Goal: Task Accomplishment & Management: Manage account settings

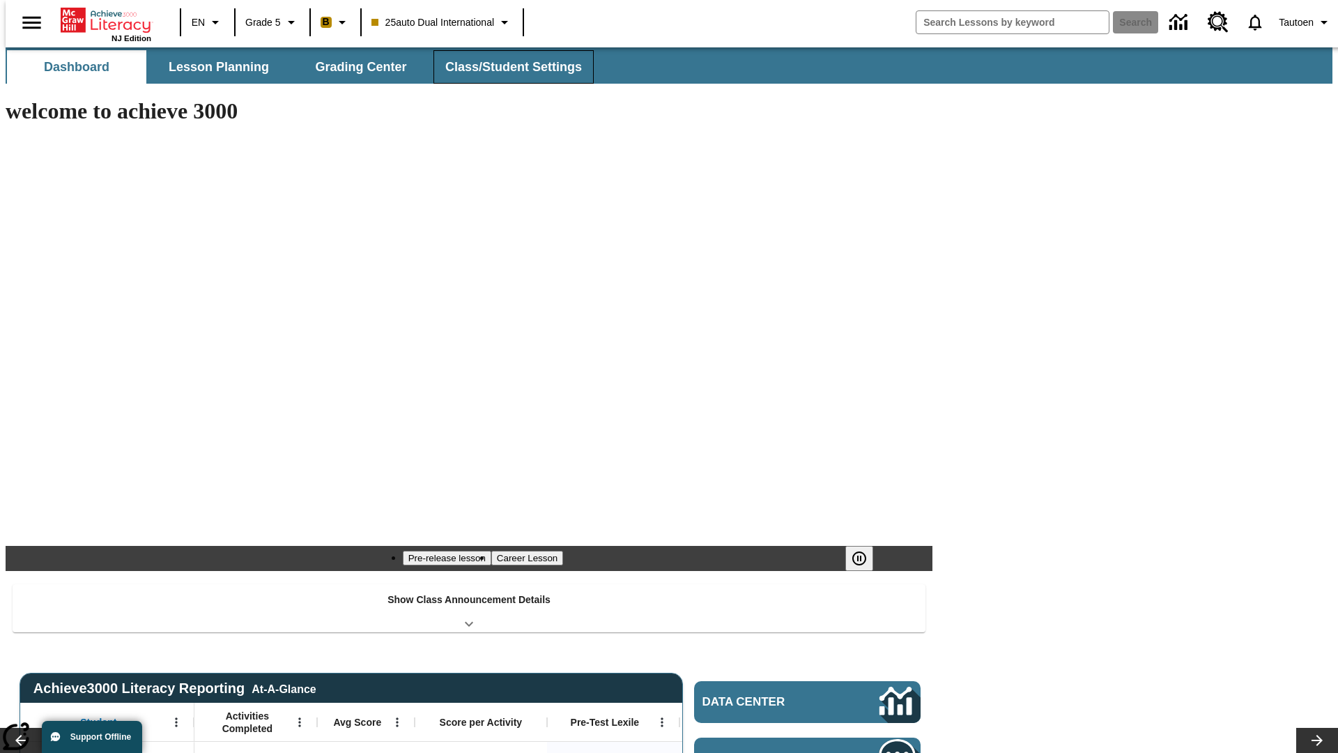
click at [506, 67] on span "Class/Student Settings" at bounding box center [513, 67] width 137 height 16
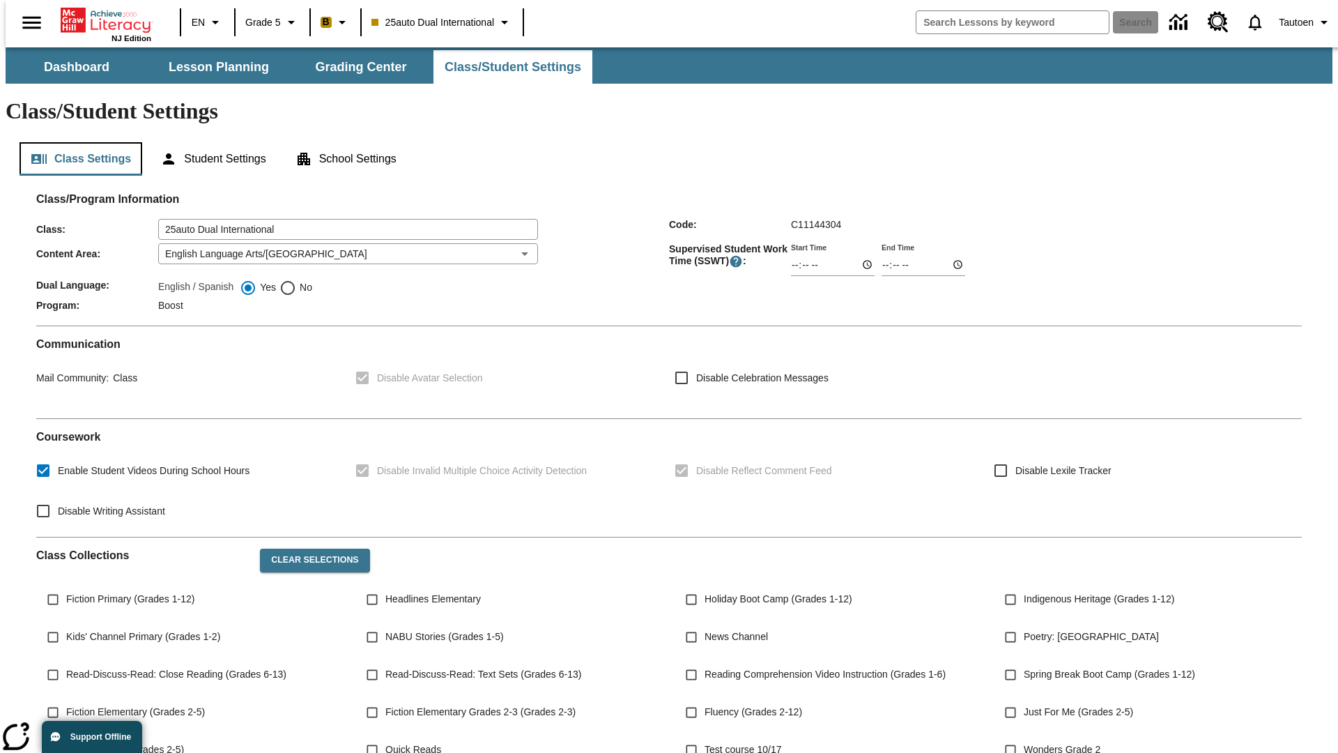
click at [75, 142] on button "Class Settings" at bounding box center [81, 158] width 123 height 33
click at [296, 280] on span "No" at bounding box center [304, 287] width 16 height 15
click at [296, 279] on input "No" at bounding box center [287, 287] width 17 height 17
radio input "true"
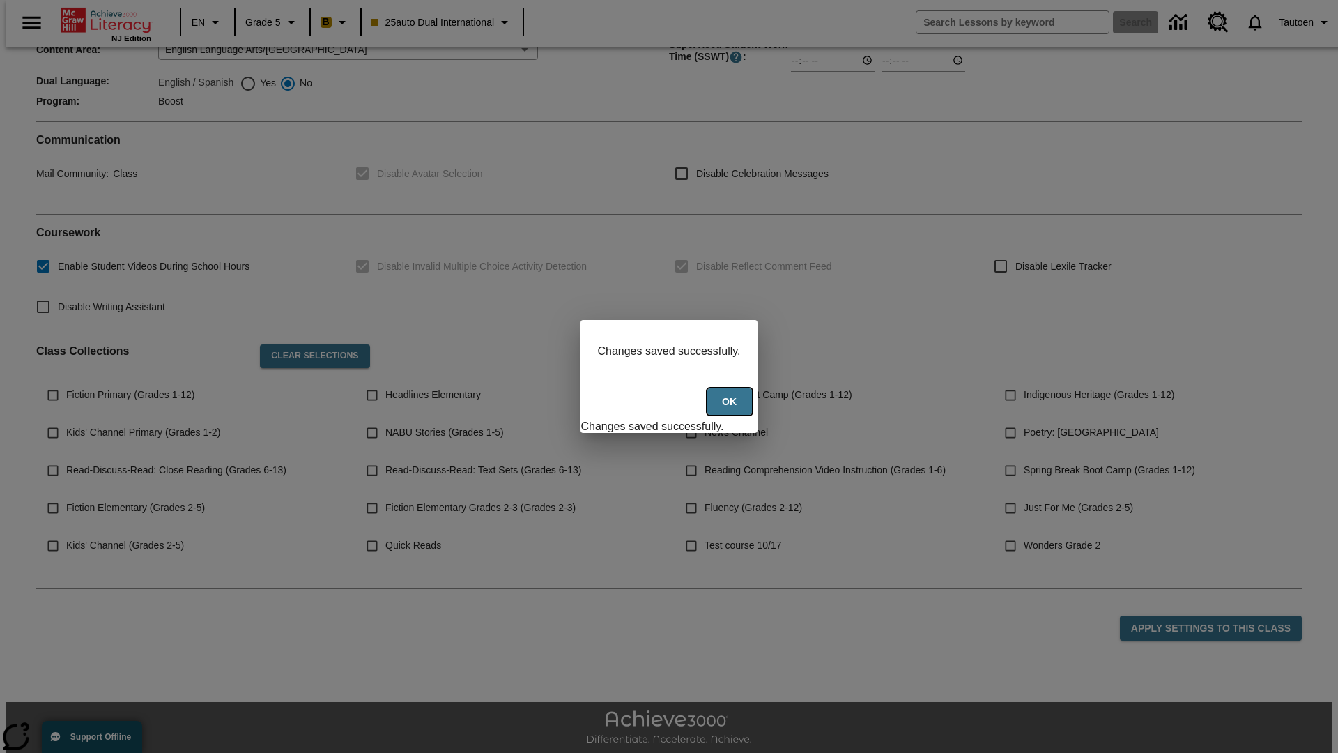
click at [731, 409] on button "Ok" at bounding box center [729, 401] width 45 height 27
